Goal: Information Seeking & Learning: Learn about a topic

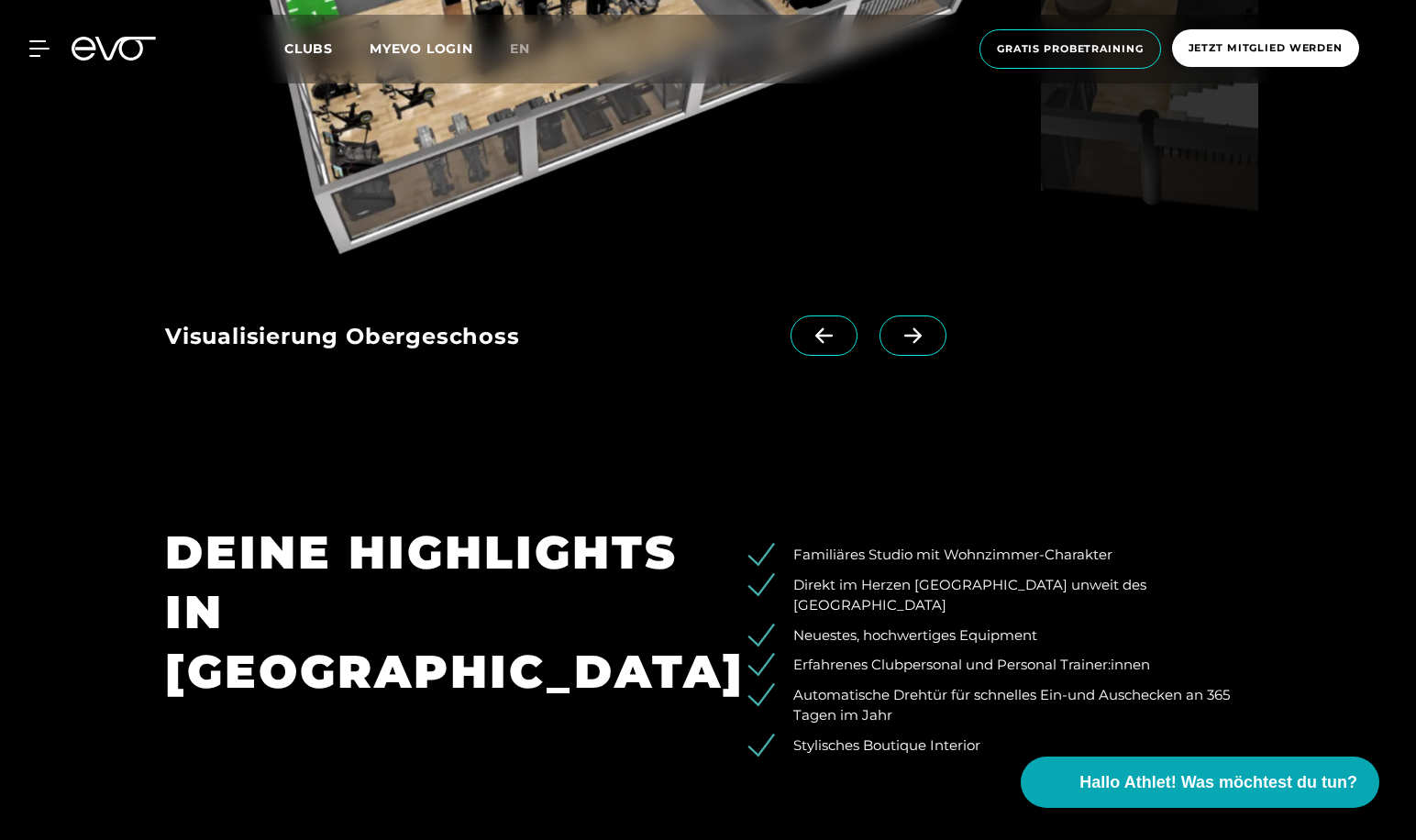
scroll to position [1835, 0]
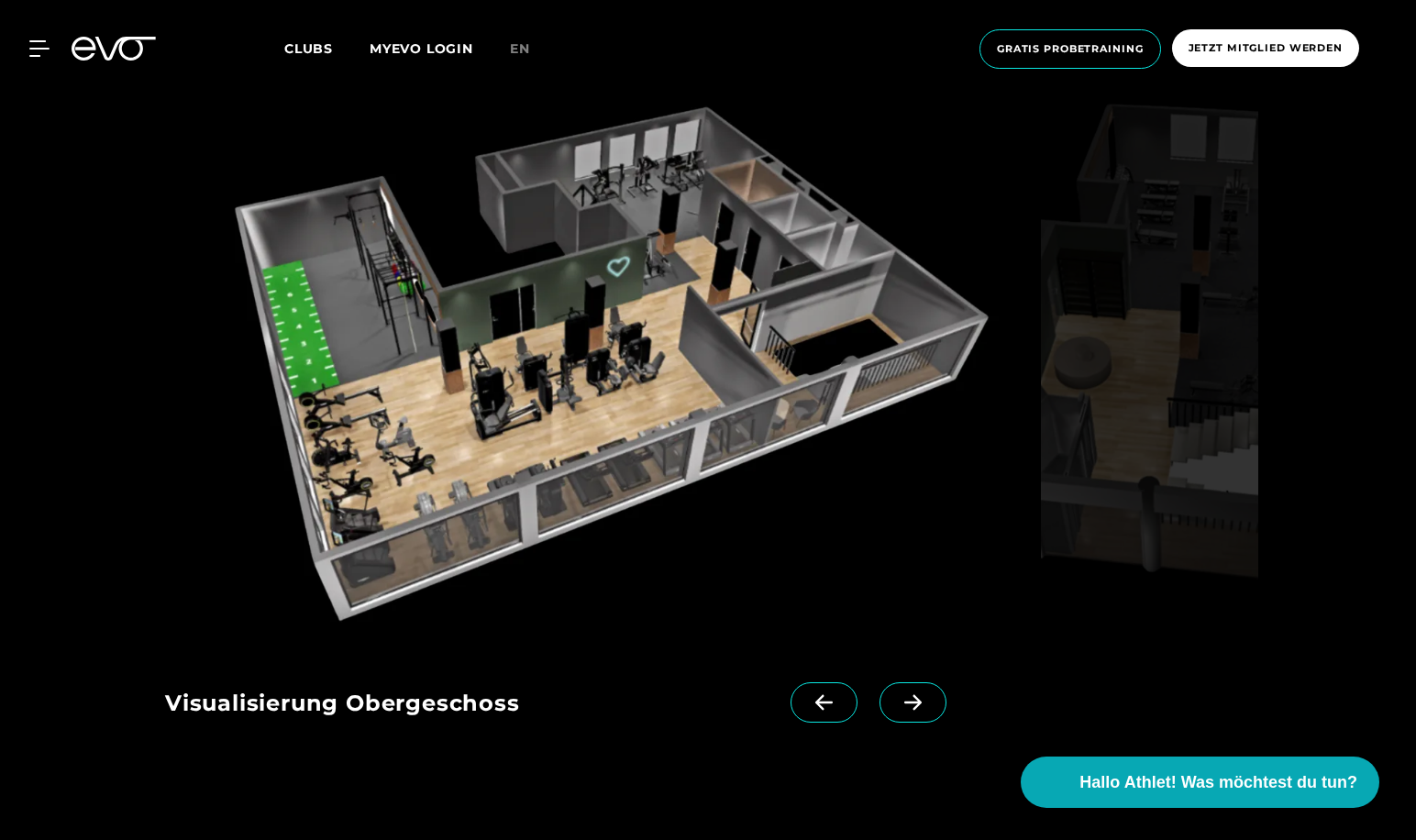
click at [897, 695] on icon at bounding box center [912, 702] width 32 height 16
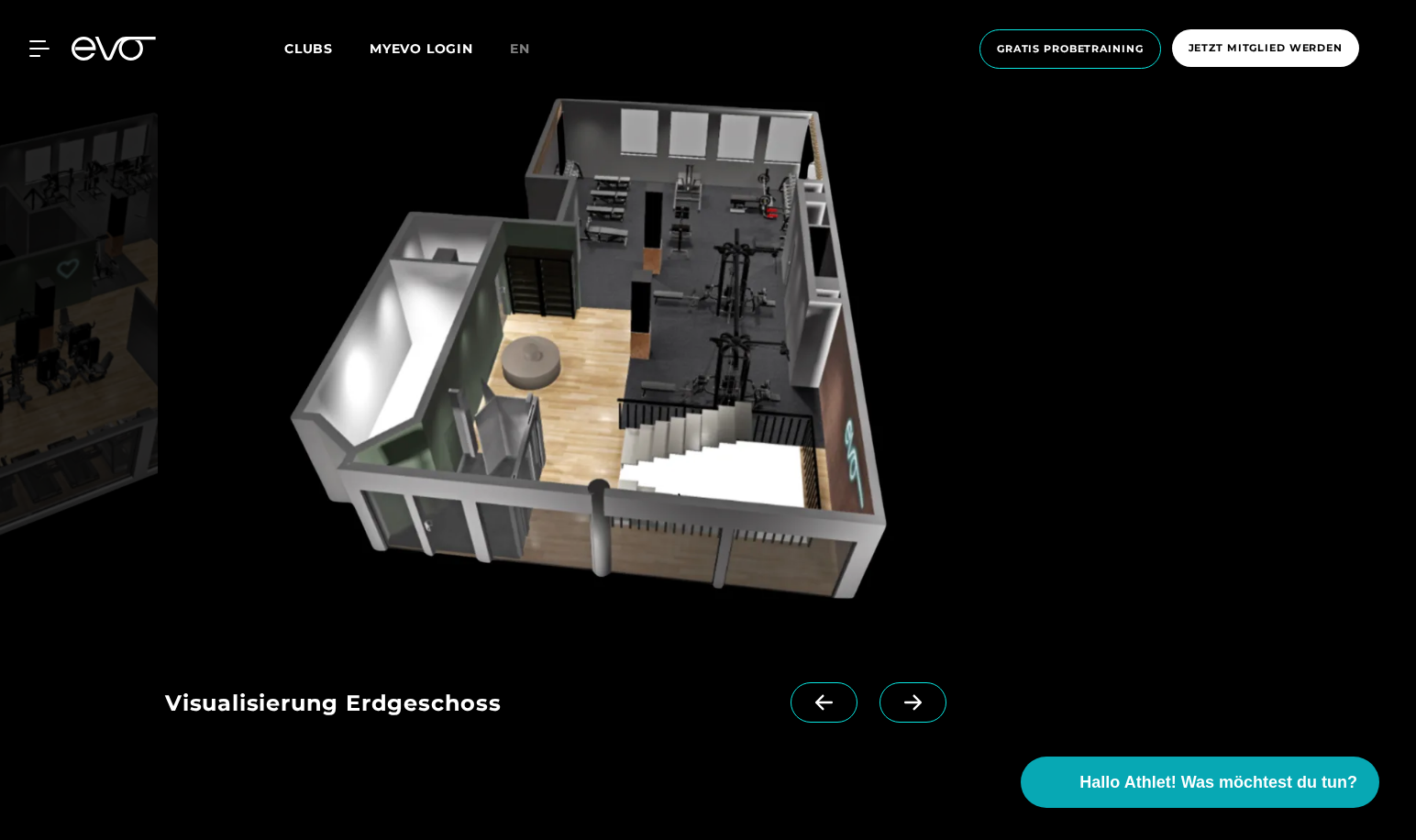
click at [897, 695] on icon at bounding box center [912, 702] width 32 height 16
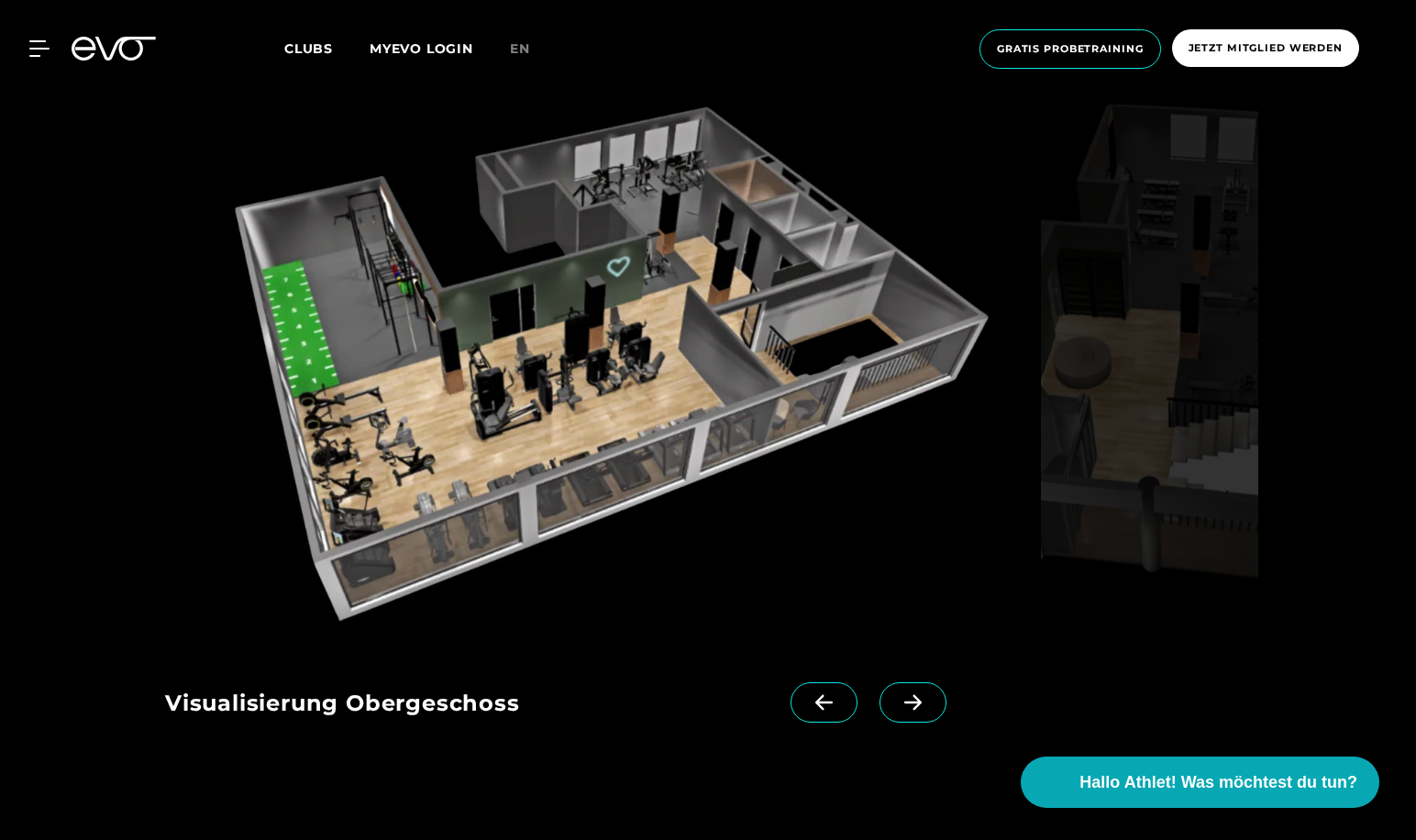
click at [58, 42] on div "MyEVO Login Über EVO Mitgliedschaften Probetraining TAGESPASS EVO Studios [GEOG…" at bounding box center [28, 48] width 64 height 16
click at [46, 46] on icon at bounding box center [43, 48] width 27 height 16
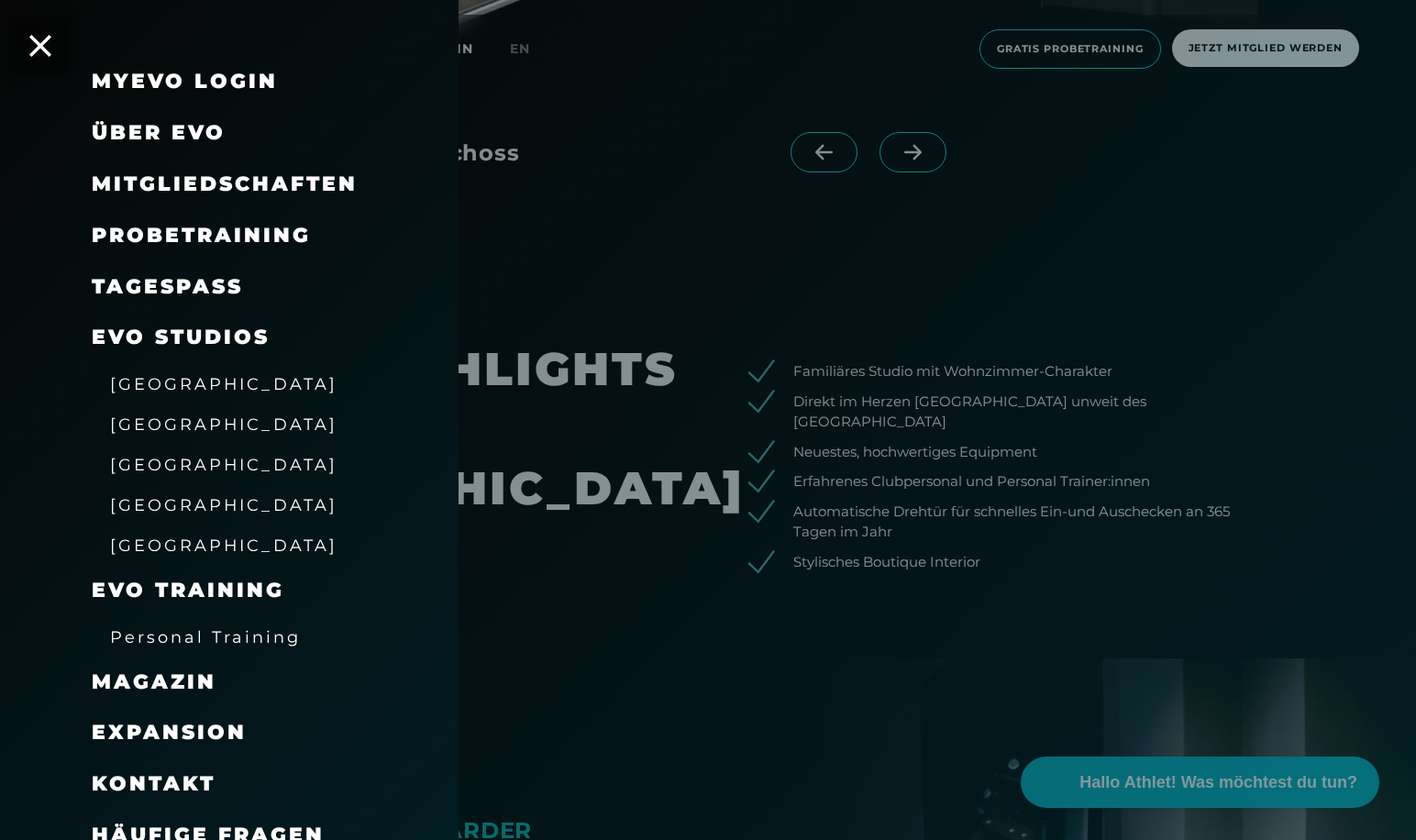
scroll to position [0, 0]
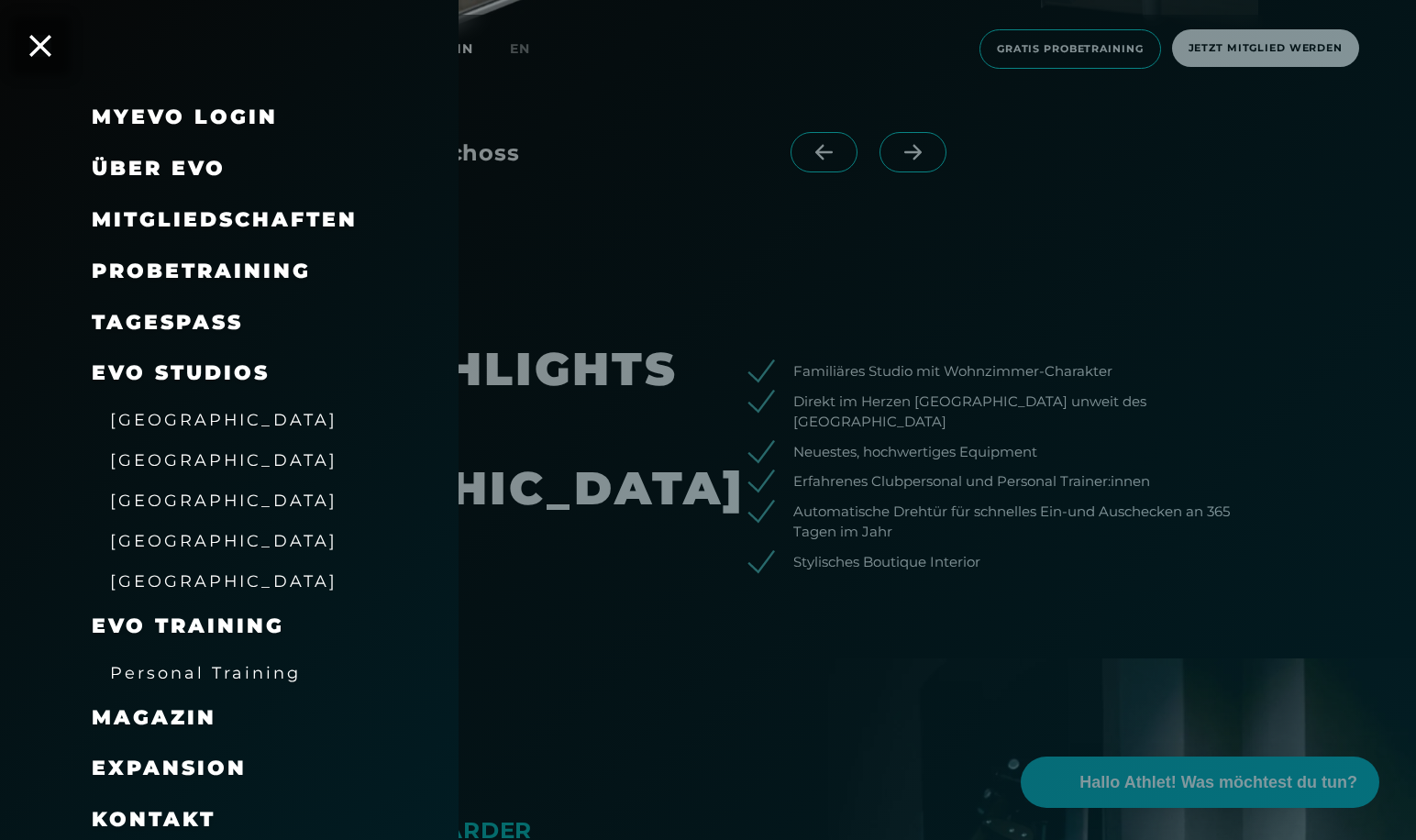
click at [156, 172] on span "Über EVO" at bounding box center [158, 168] width 133 height 25
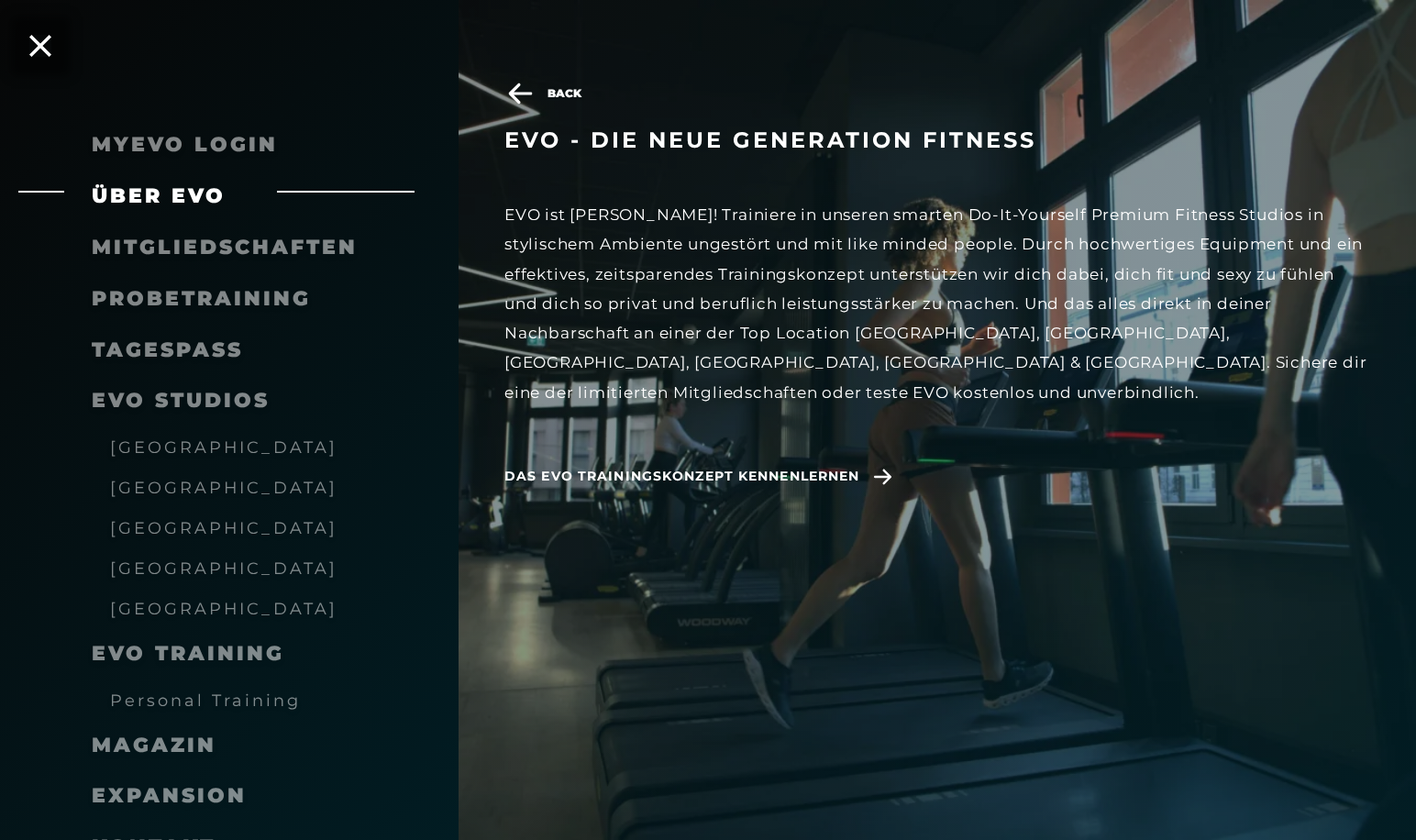
click at [220, 239] on span "Mitgliedschaften" at bounding box center [225, 248] width 266 height 25
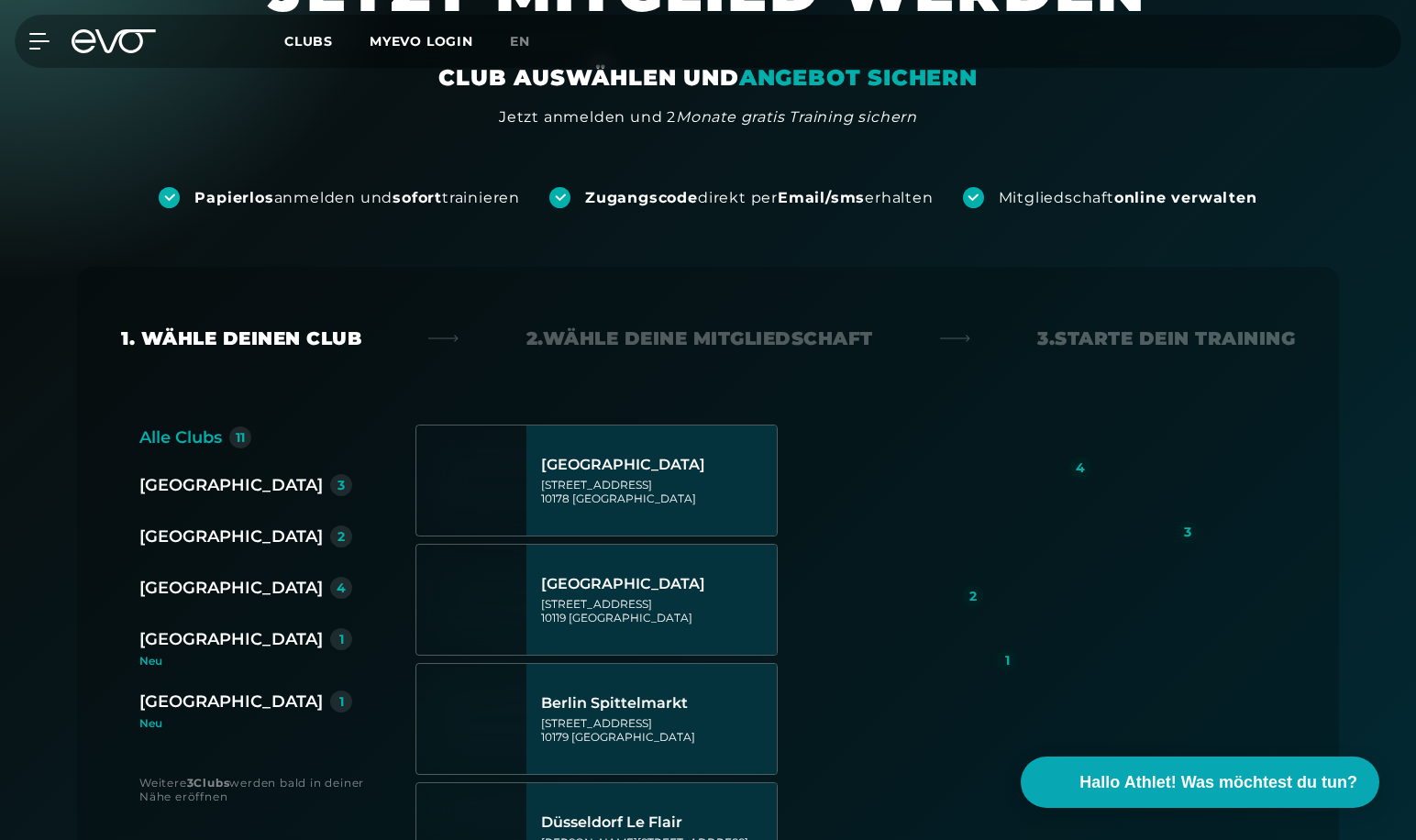
scroll to position [183, 0]
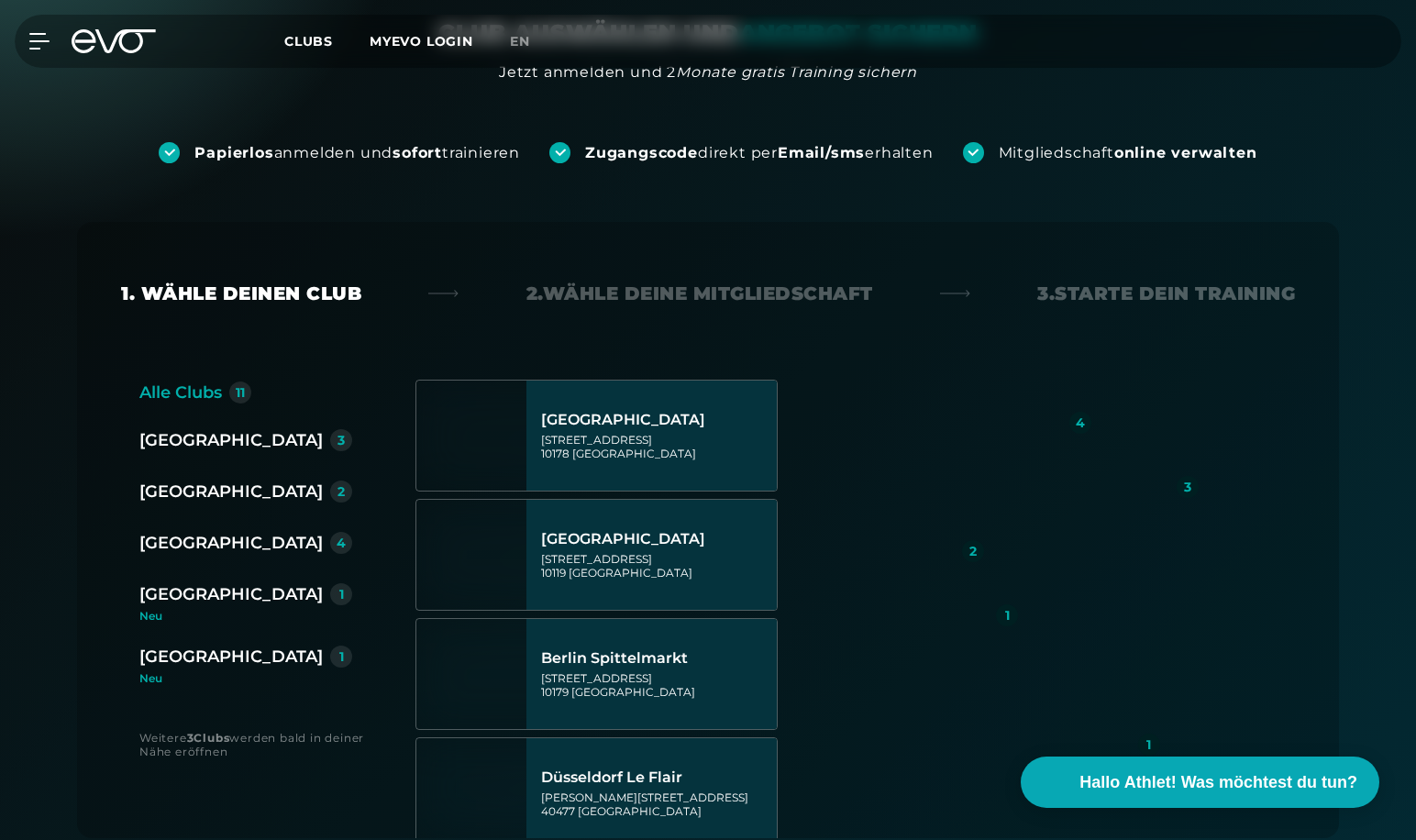
click at [194, 588] on div "[GEOGRAPHIC_DATA]" at bounding box center [230, 594] width 183 height 26
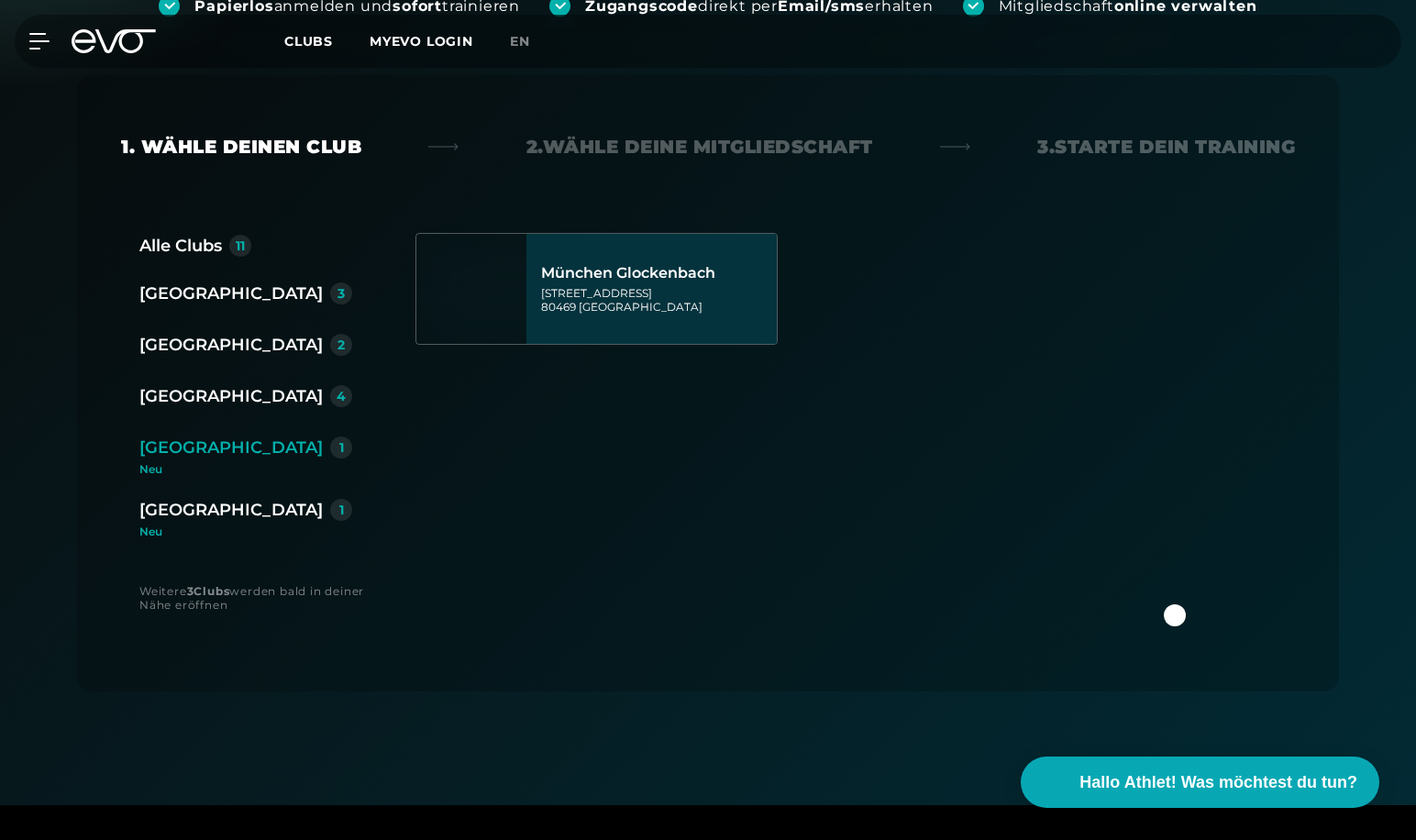
scroll to position [367, 0]
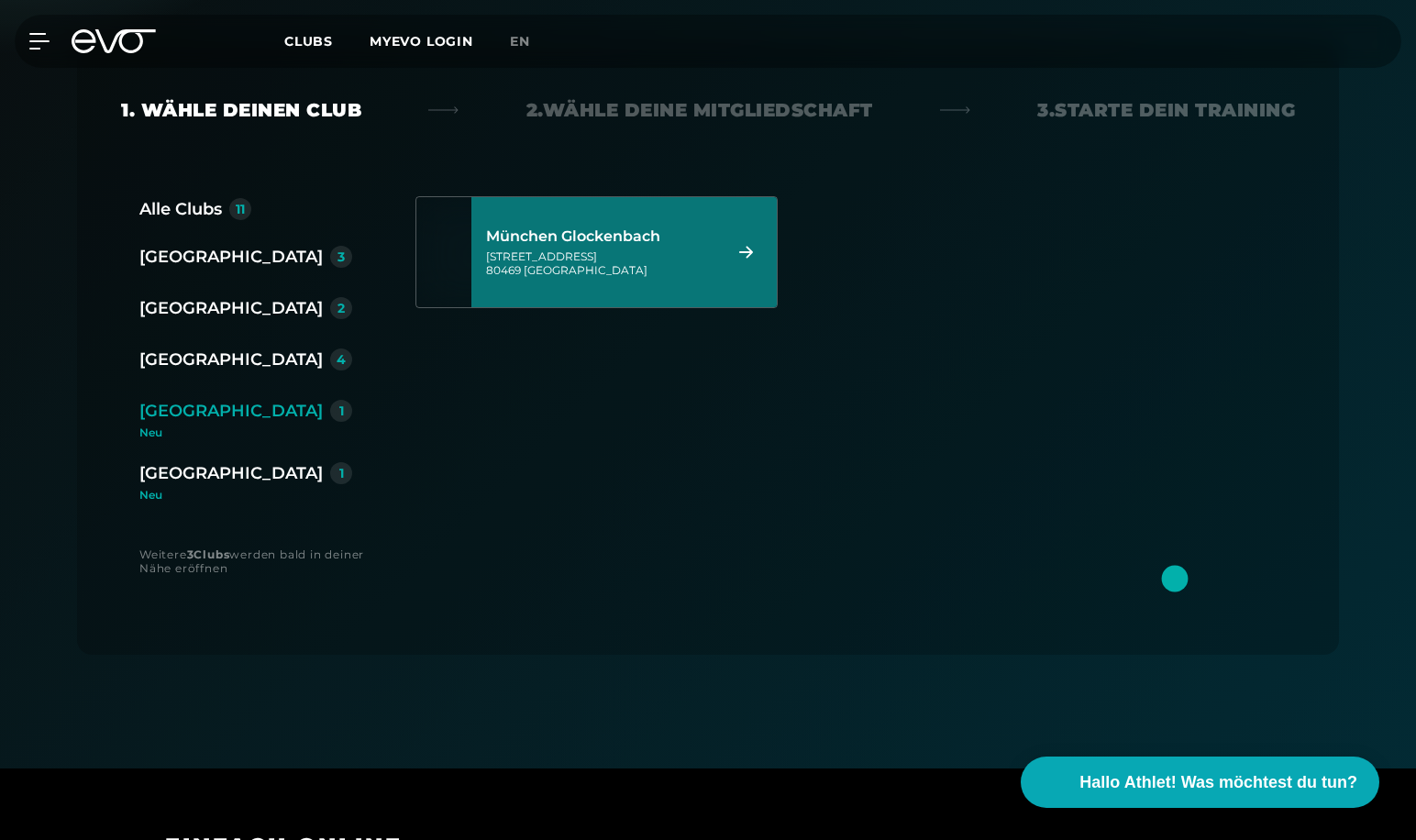
click at [642, 284] on div "München Glockenbach [STREET_ADDRESS]" at bounding box center [601, 252] width 230 height 81
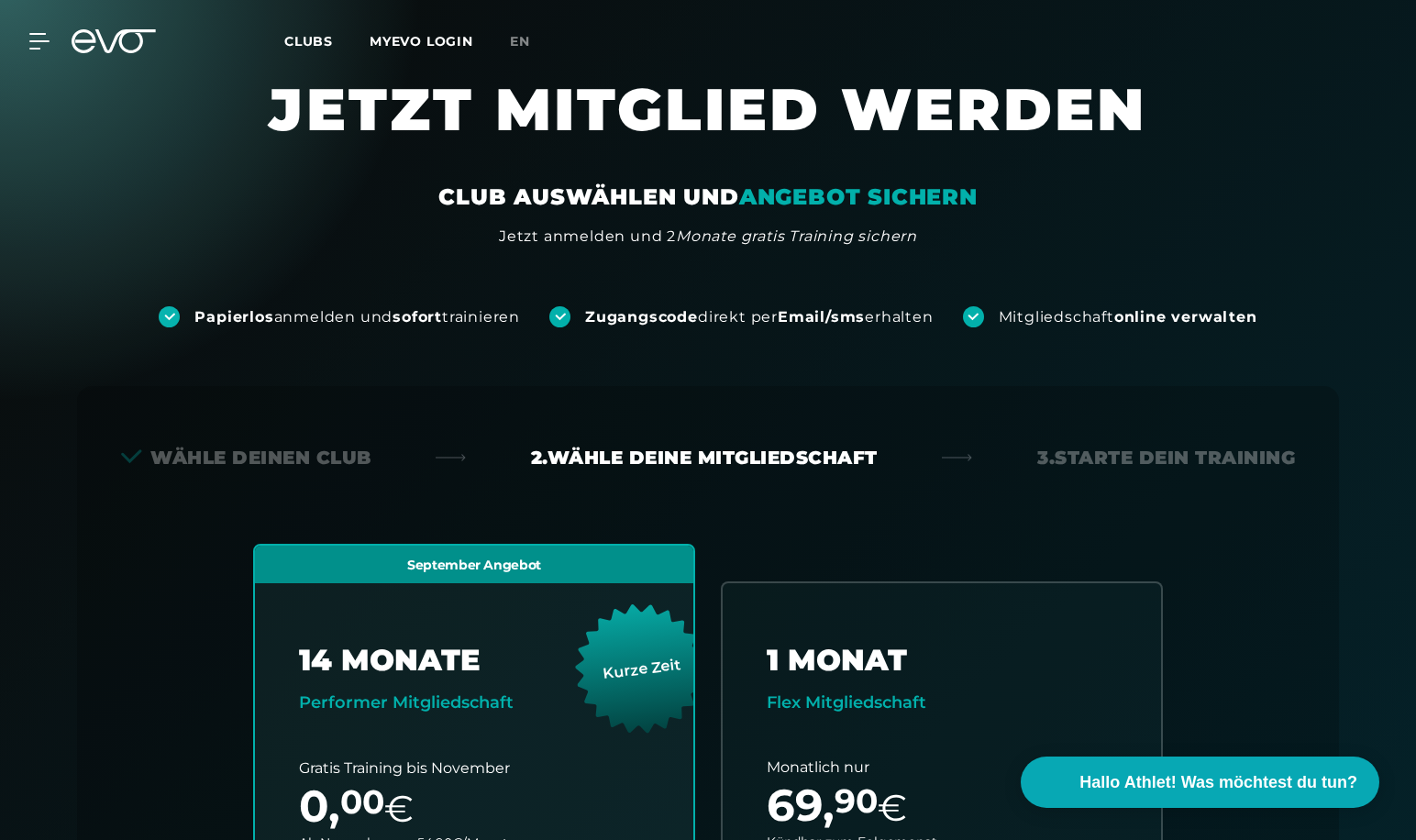
scroll to position [0, 0]
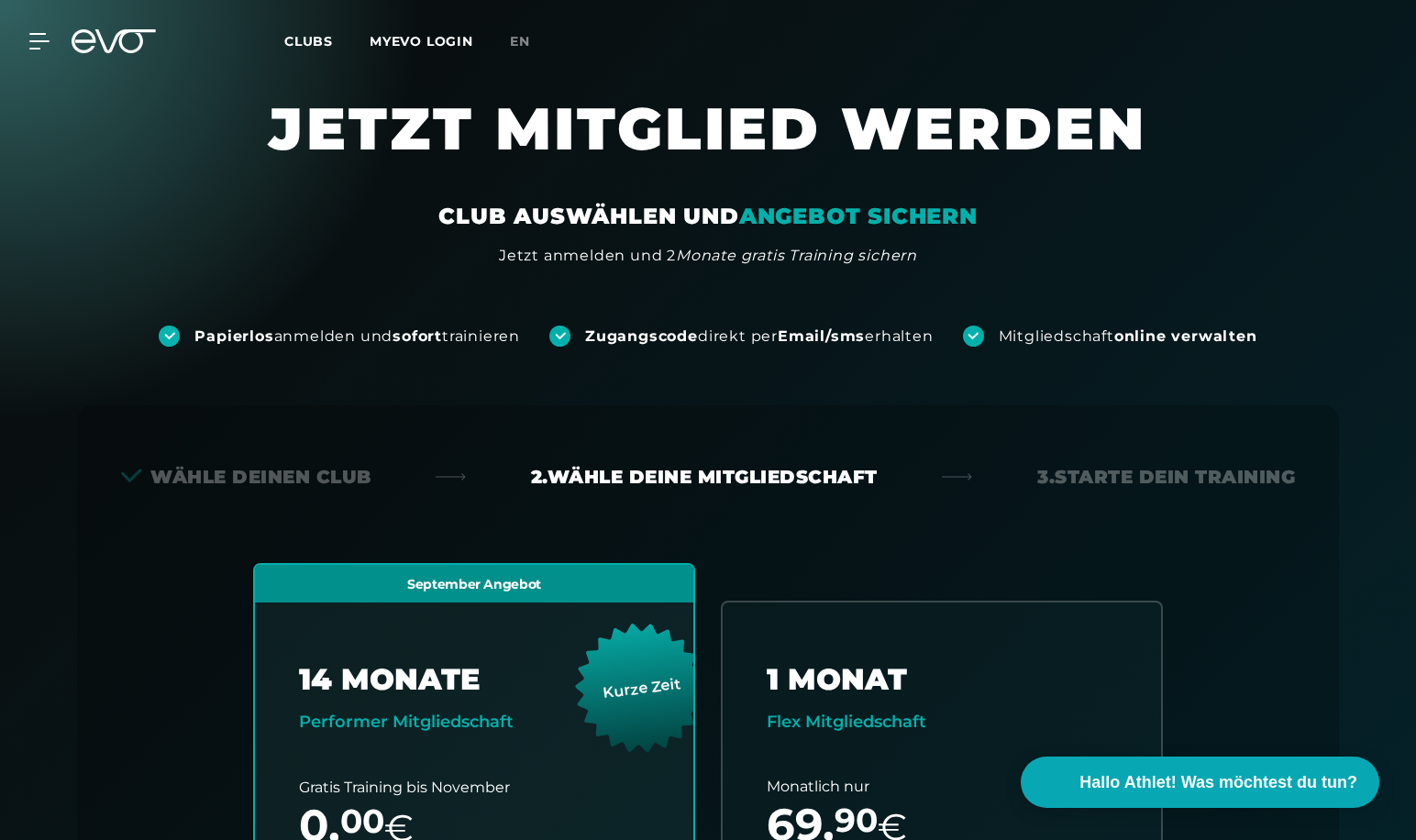
click at [39, 32] on div "MyEVO Login Über EVO Mitgliedschaften Probetraining TAGESPASS EVO Studios [GEOG…" at bounding box center [708, 40] width 1409 height 53
click at [44, 34] on icon at bounding box center [43, 40] width 26 height 14
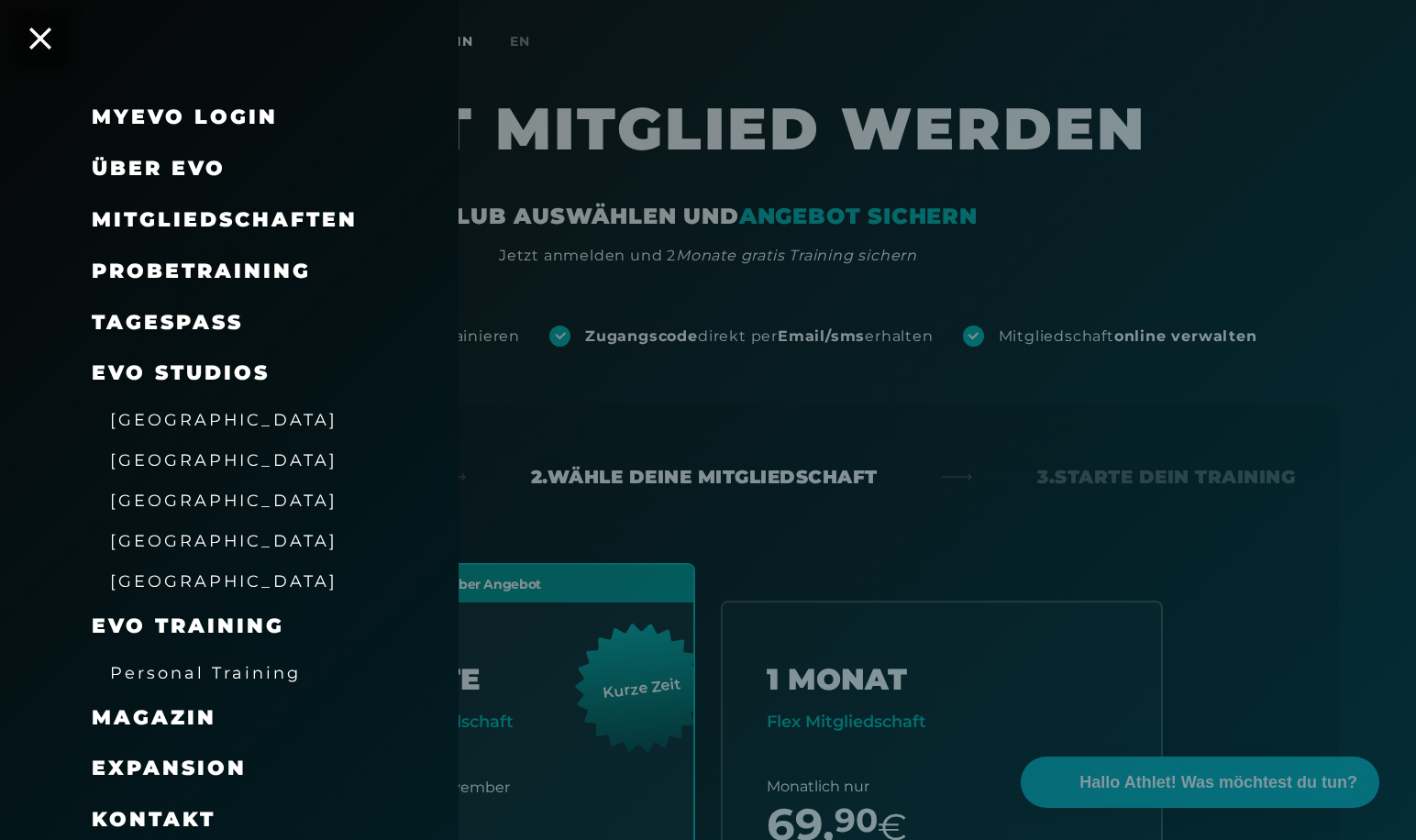
scroll to position [57, 0]
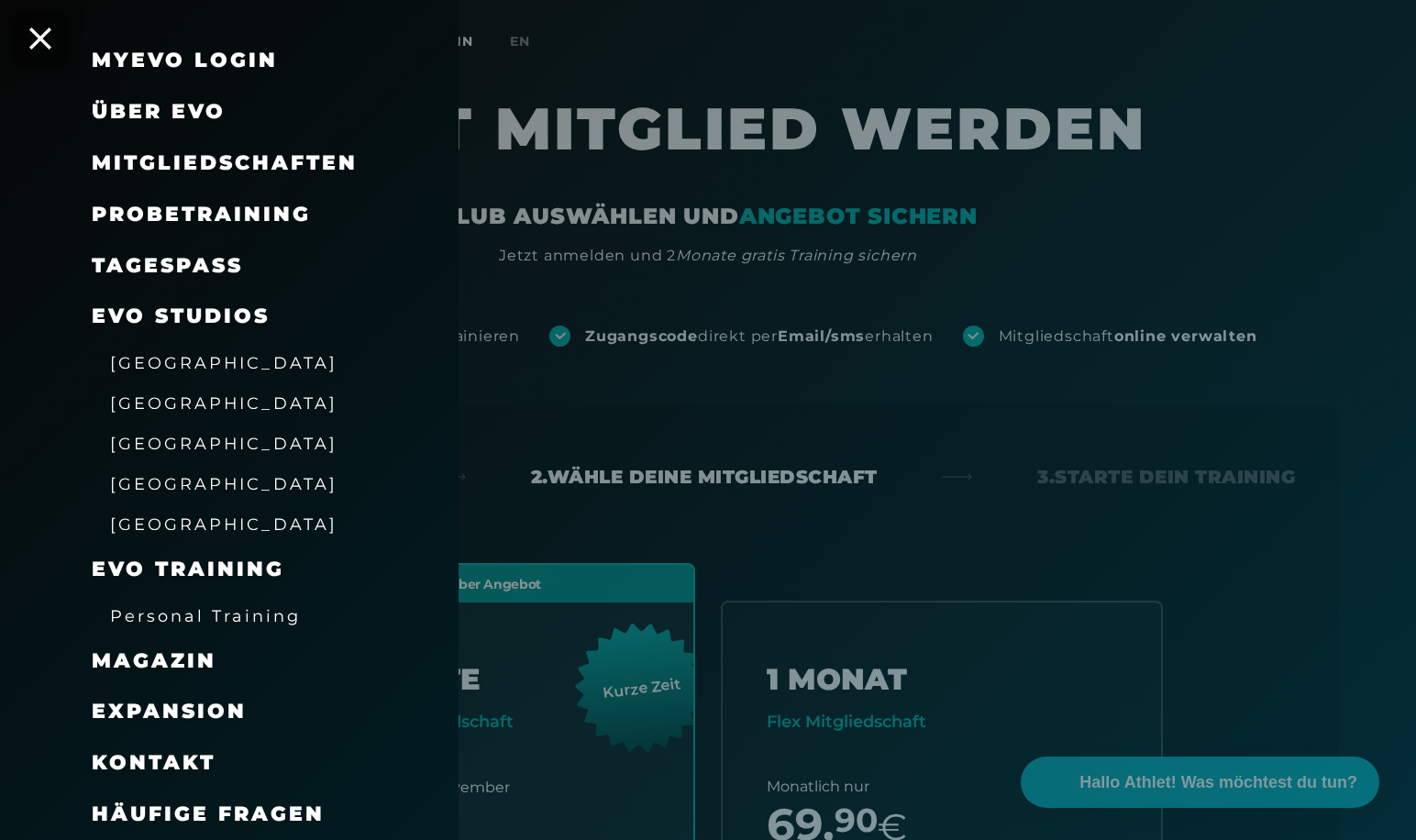
click at [155, 212] on span "Probetraining" at bounding box center [202, 214] width 219 height 25
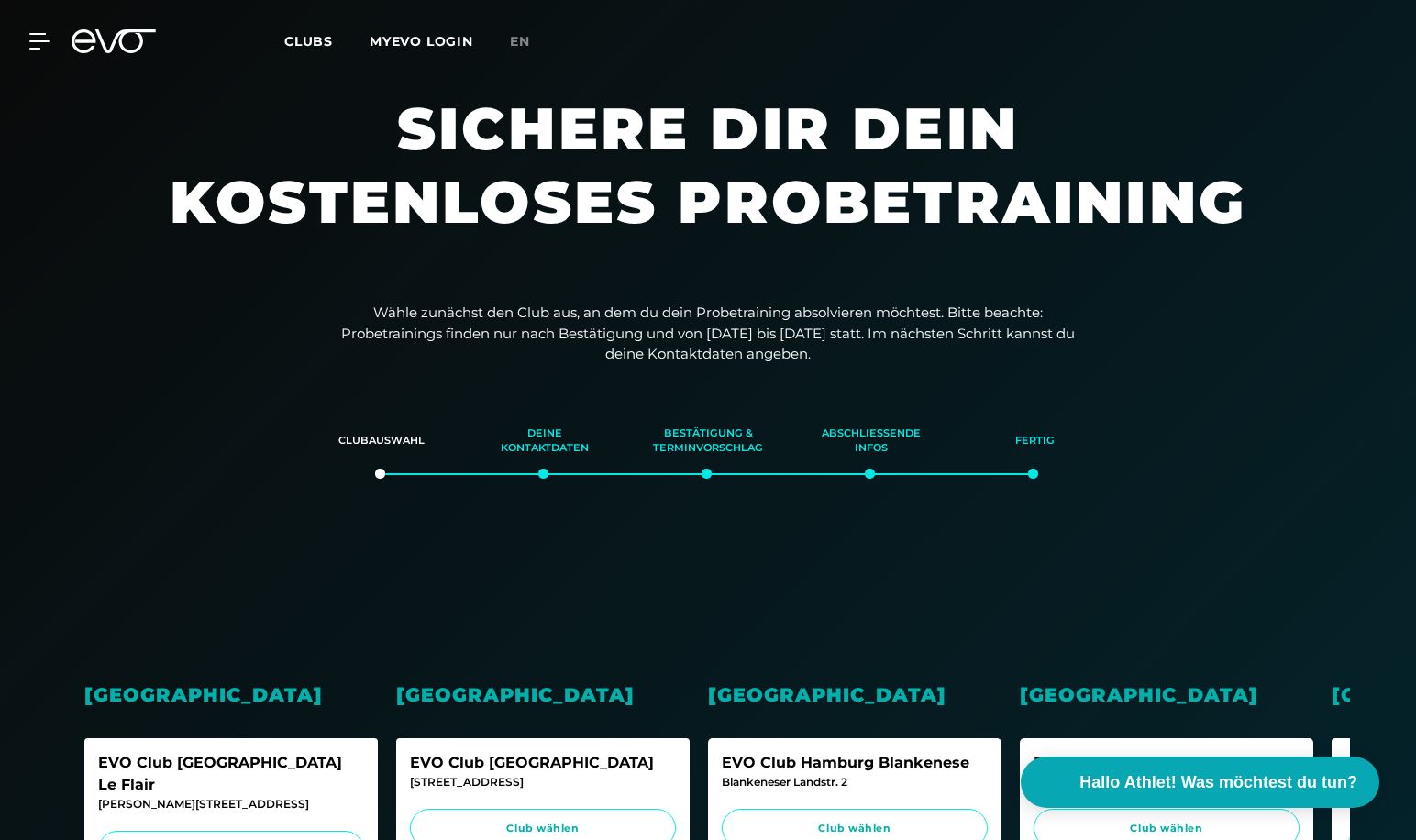
click at [57, 33] on div "MyEVO Login Über EVO Mitgliedschaften Probetraining TAGESPASS EVO Studios [GEOG…" at bounding box center [28, 40] width 64 height 16
click at [39, 37] on icon at bounding box center [43, 40] width 27 height 16
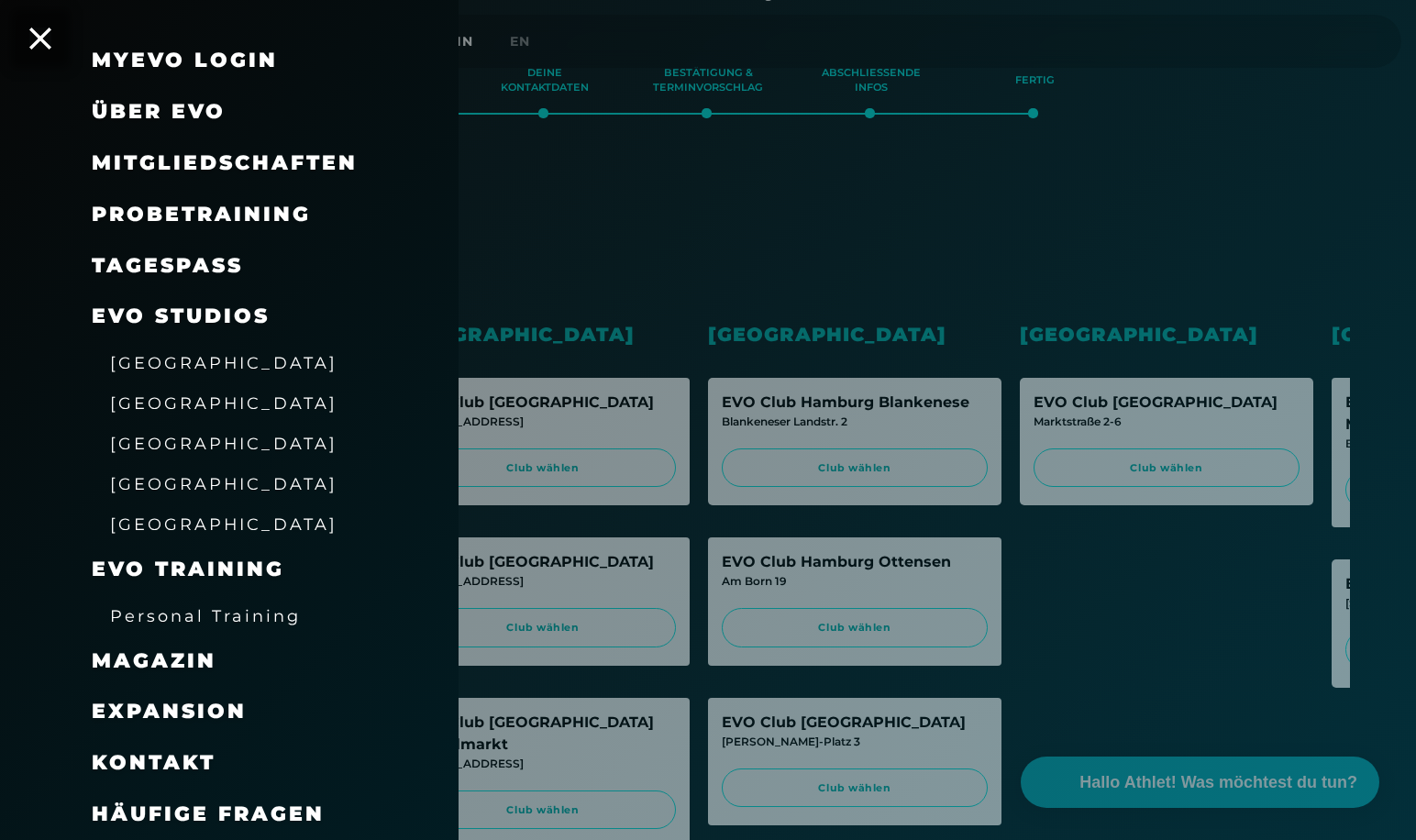
scroll to position [367, 0]
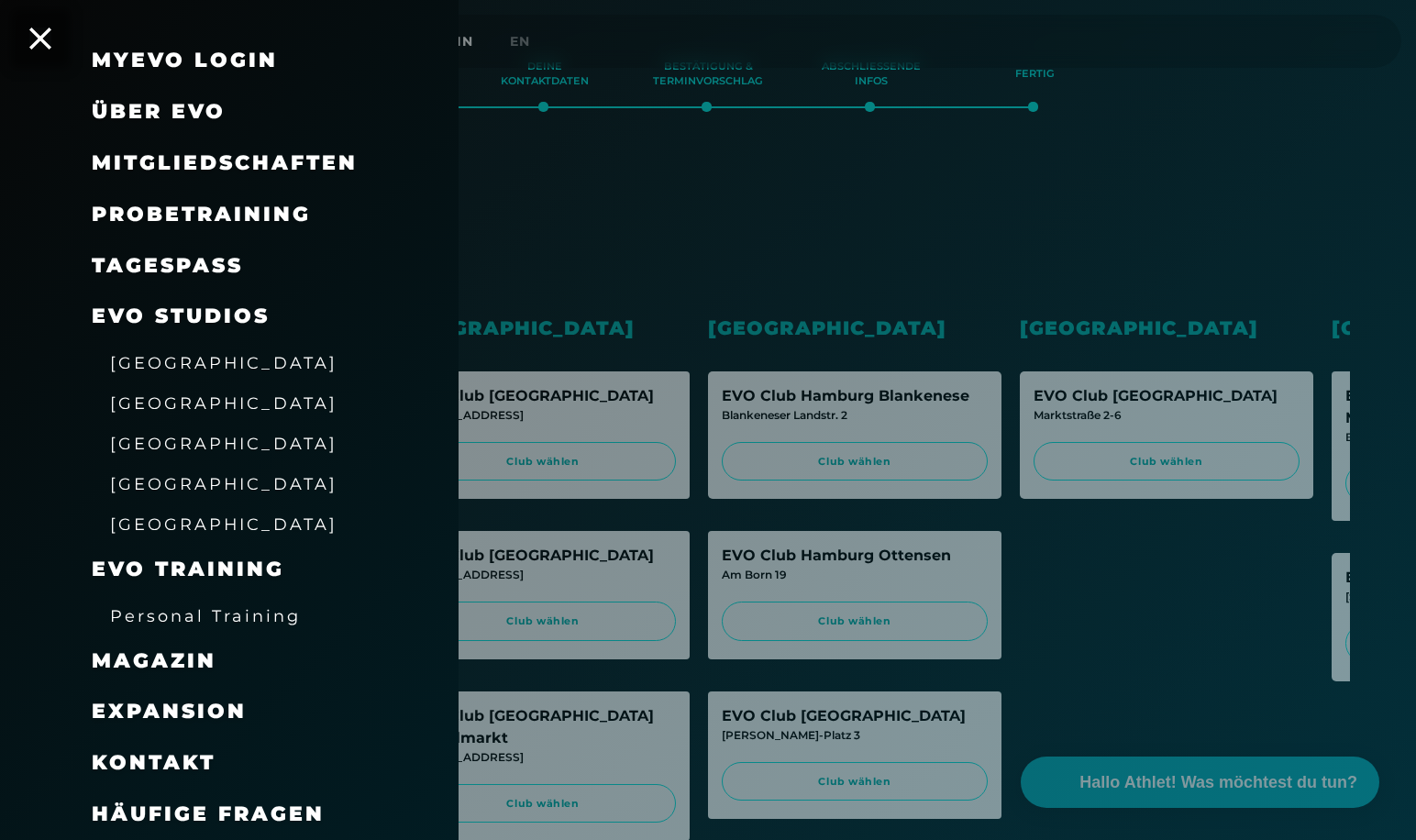
click at [221, 815] on span "Häufige Fragen" at bounding box center [208, 814] width 233 height 25
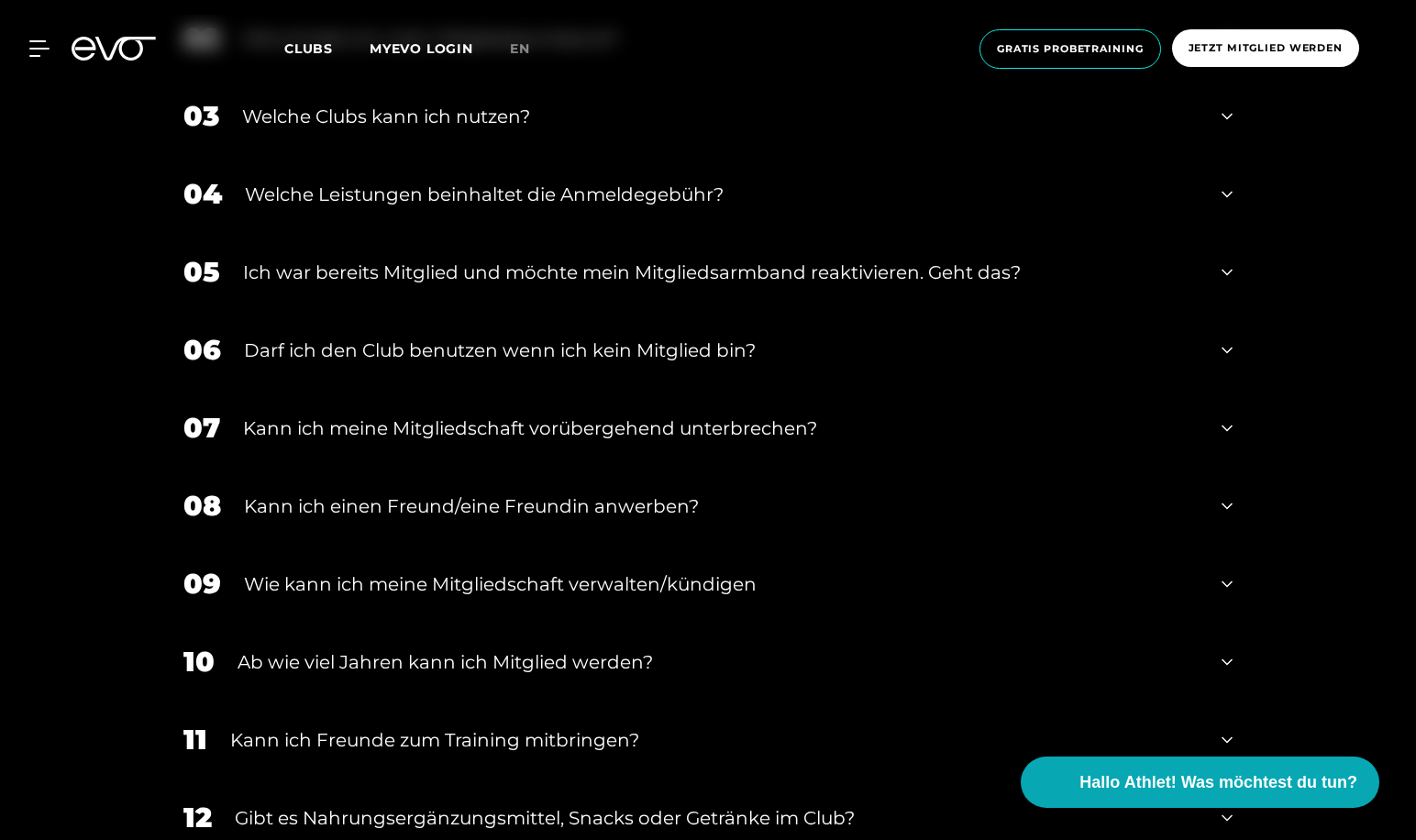
scroll to position [1100, 0]
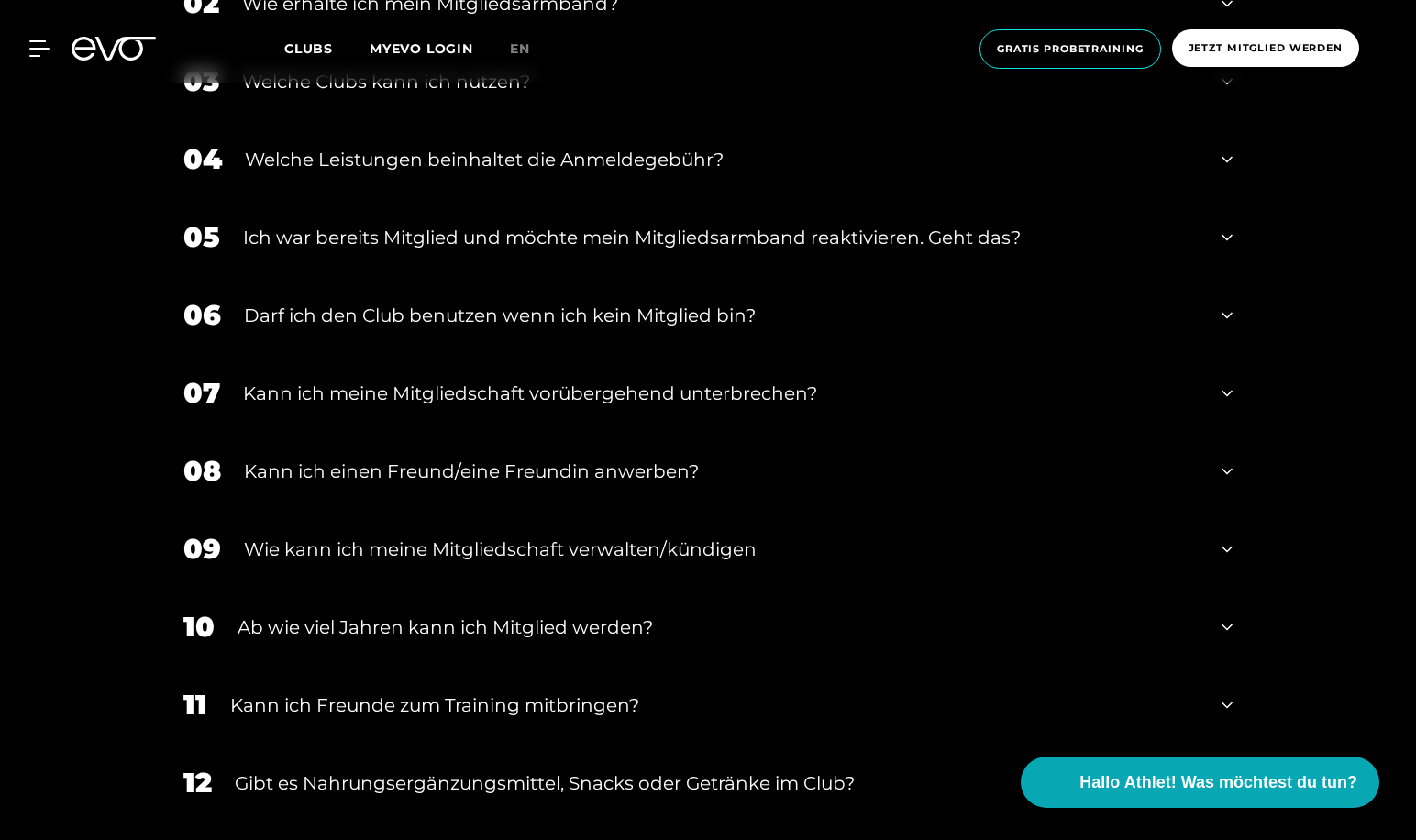
click at [311, 380] on div "Kann ich meine Mitgliedschaft vorübergehend unterbrechen?" at bounding box center [721, 394] width 956 height 28
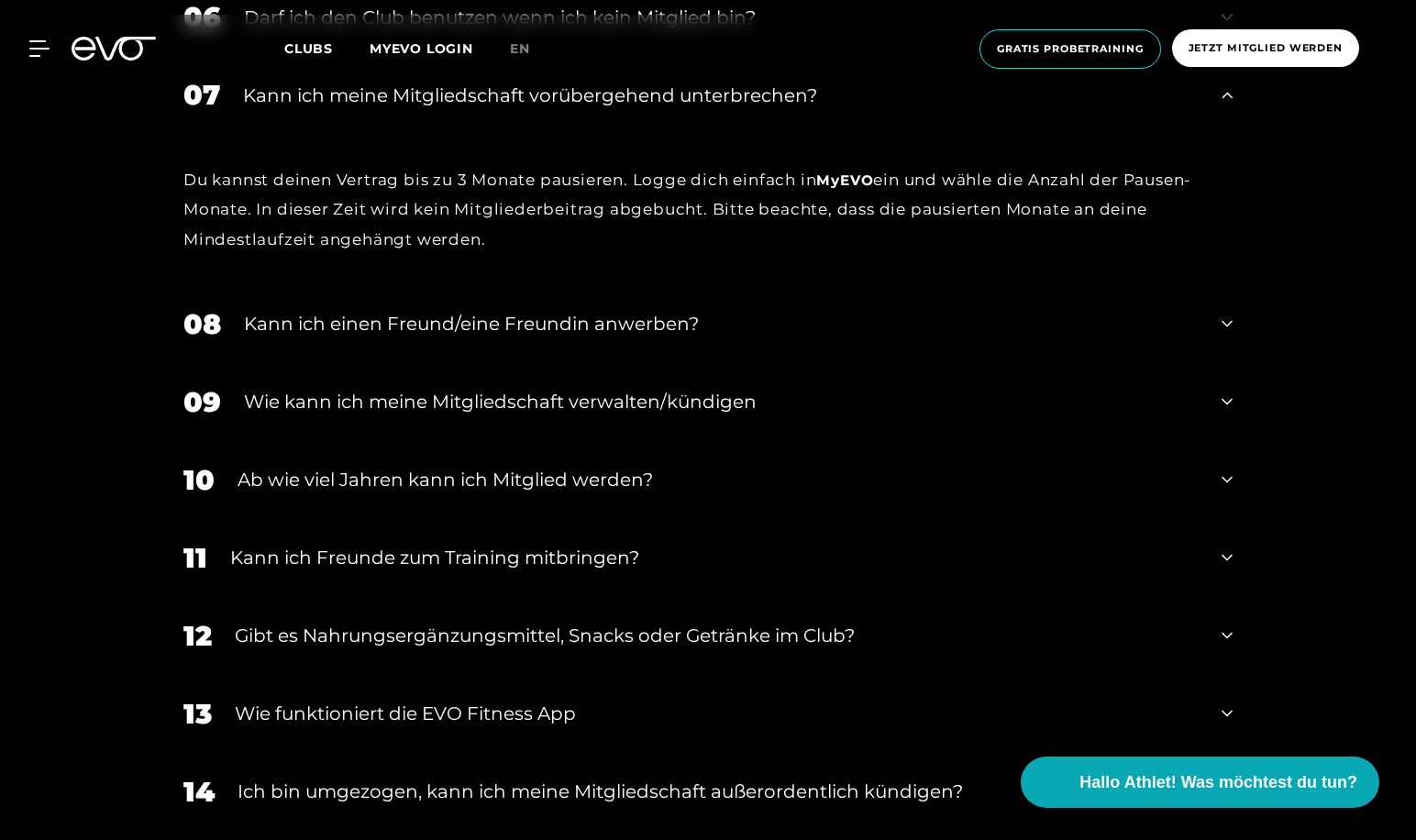
scroll to position [1468, 0]
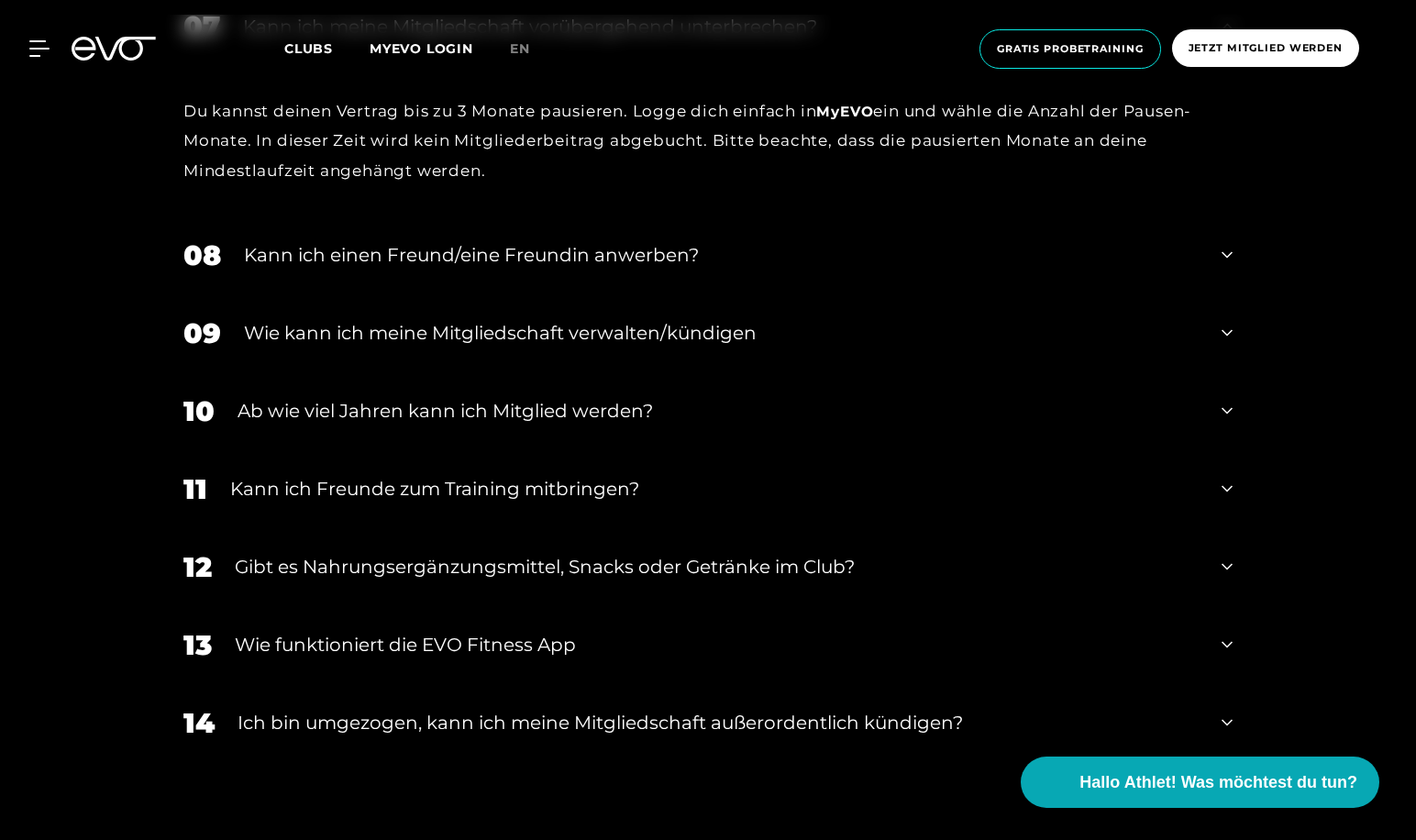
click at [361, 540] on div "12 Gibt es Nahrungsergänzungsmittel, Snacks oder Getränke im Club?" at bounding box center [708, 566] width 1086 height 78
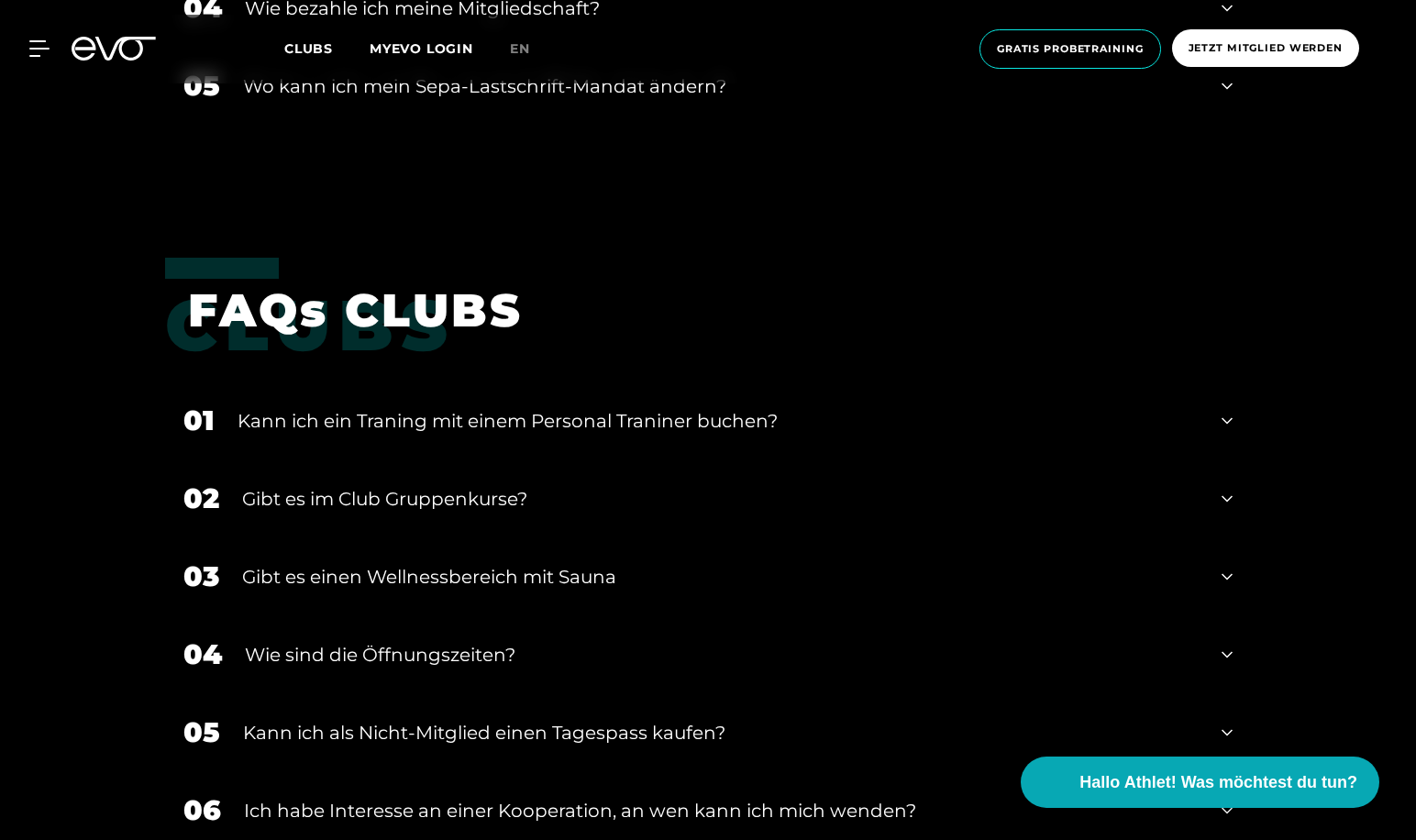
scroll to position [2935, 0]
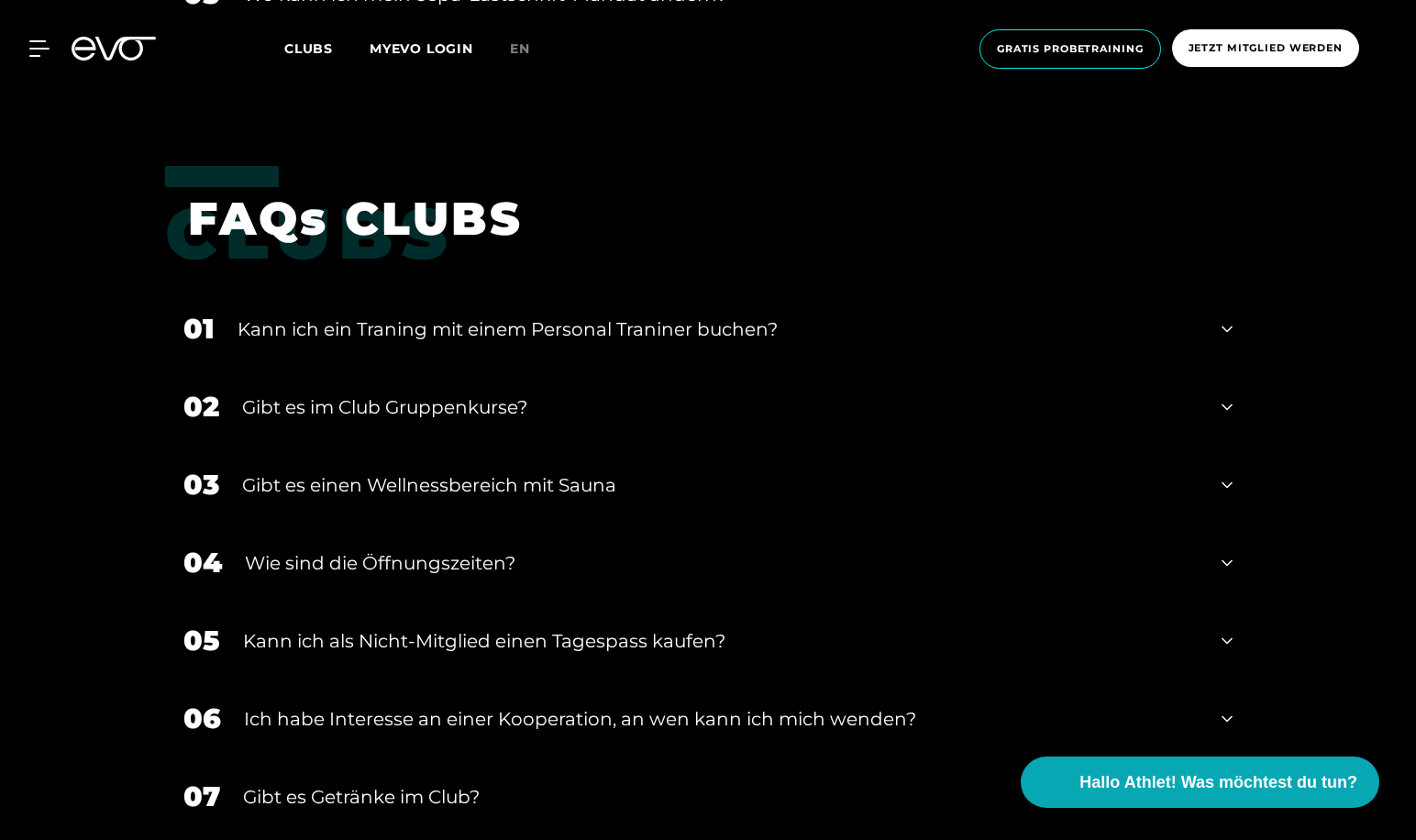
click at [283, 398] on div "﻿Gibt es im Club Gruppenkurse?" at bounding box center [720, 407] width 956 height 28
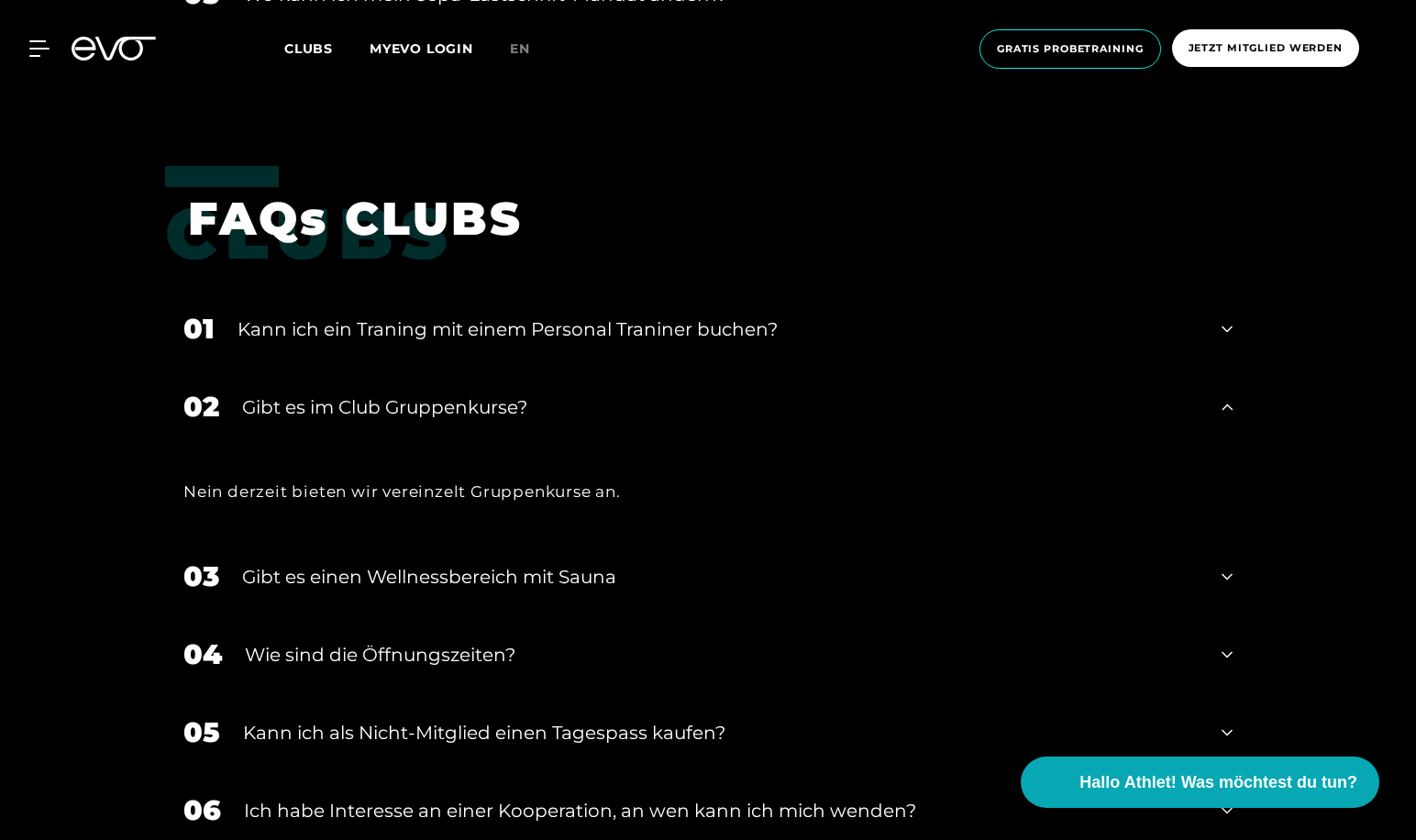
click at [322, 550] on div "03 Gibt es einen Wellnessbereich mit Sauna" at bounding box center [708, 576] width 1086 height 78
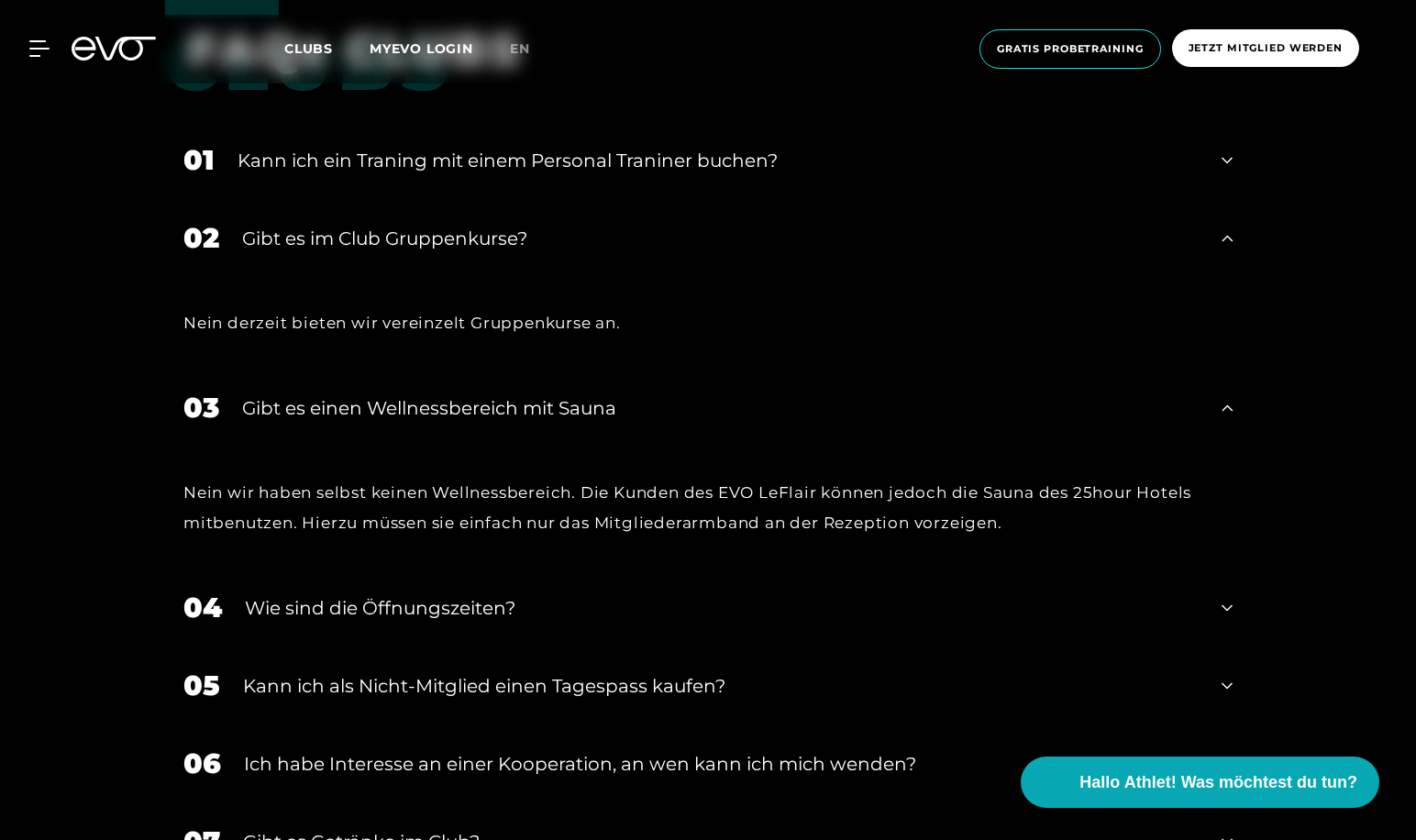
scroll to position [3486, 0]
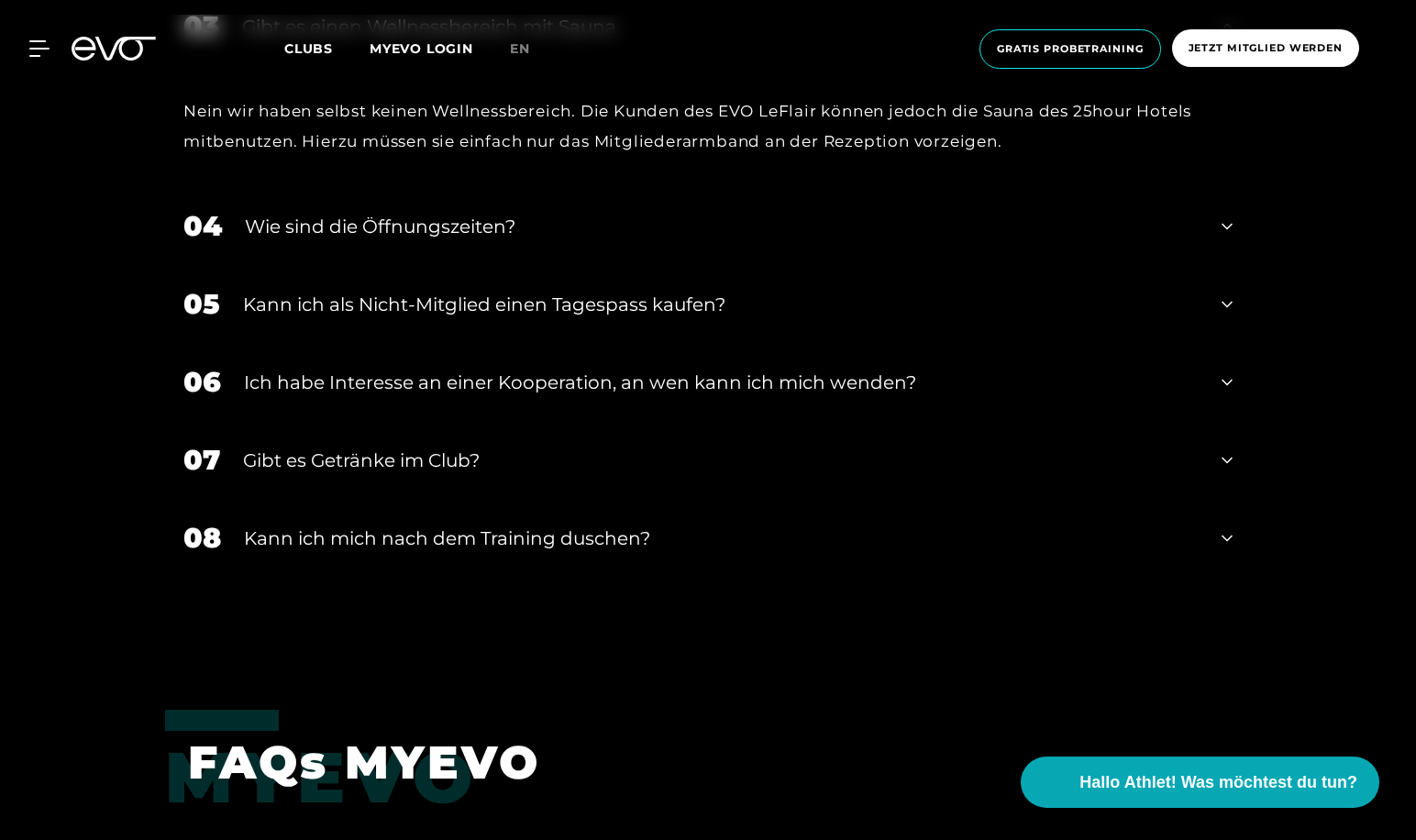
click at [358, 534] on div "Kann ich mich nach dem Training duschen?" at bounding box center [721, 538] width 955 height 28
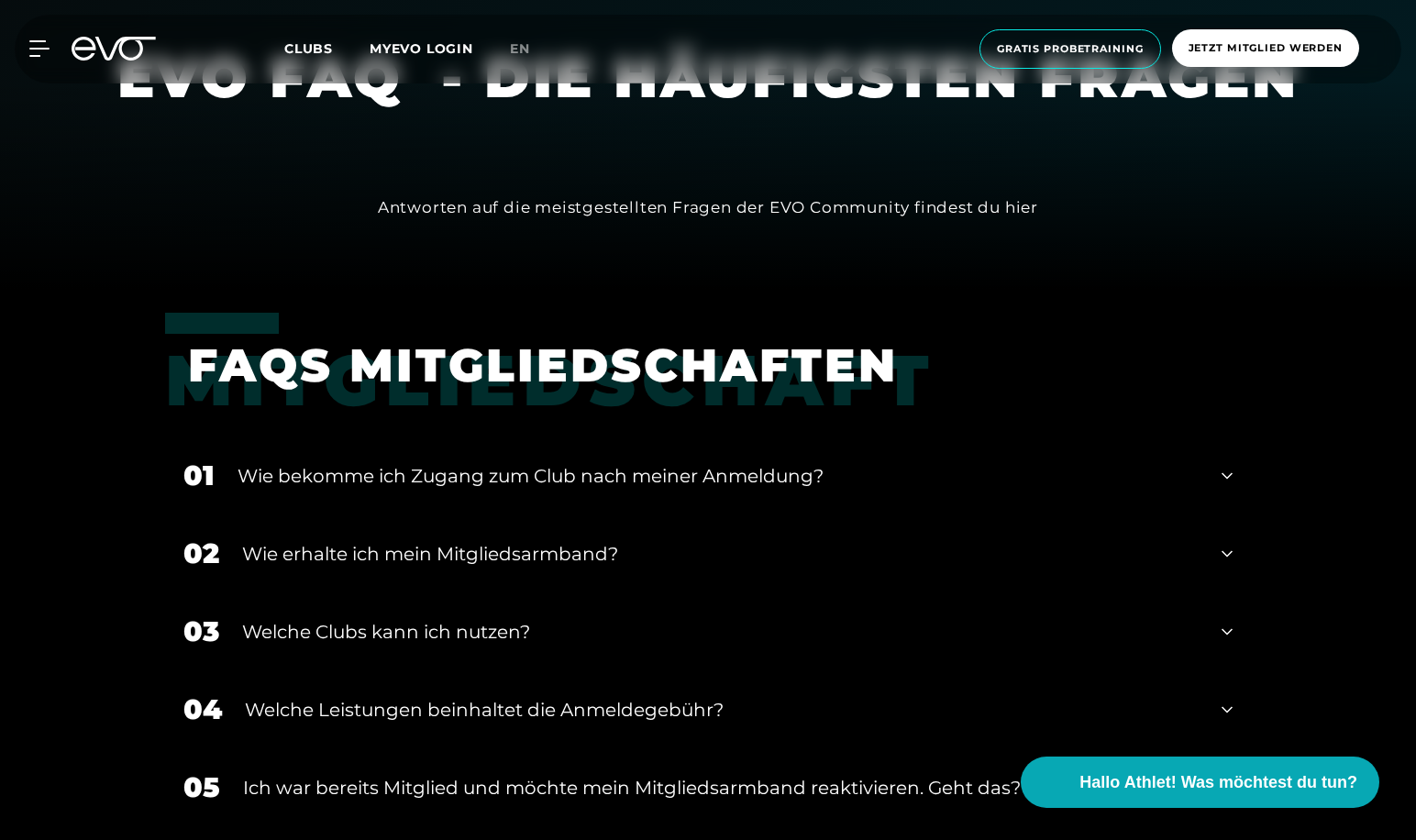
scroll to position [0, 0]
